Goal: Check status: Check status

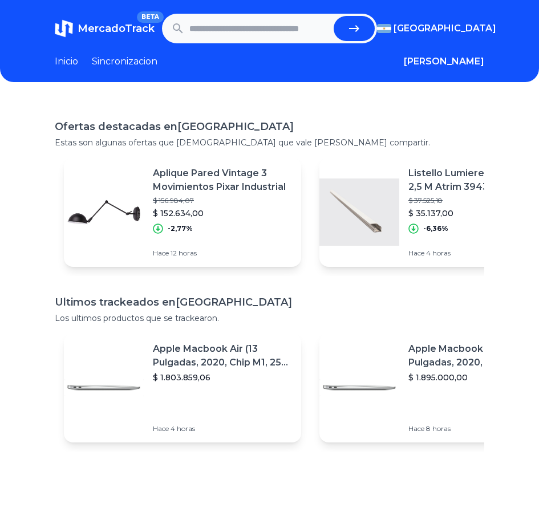
click at [206, 32] on input "text" at bounding box center [259, 28] width 140 height 25
paste input "**********"
click at [374, 22] on button "submit" at bounding box center [357, 28] width 41 height 25
type input "**********"
